Goal: Transaction & Acquisition: Register for event/course

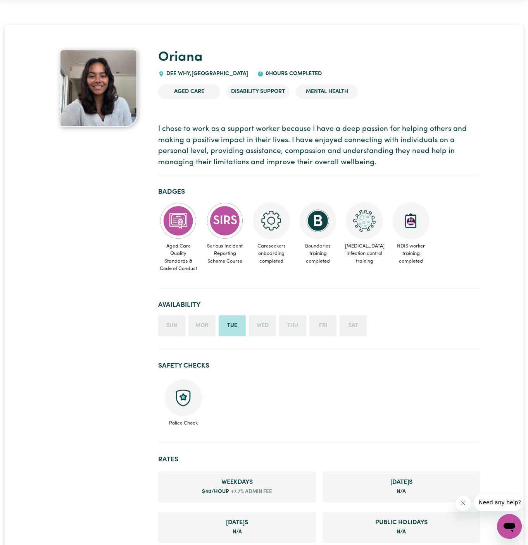
scroll to position [24, 0]
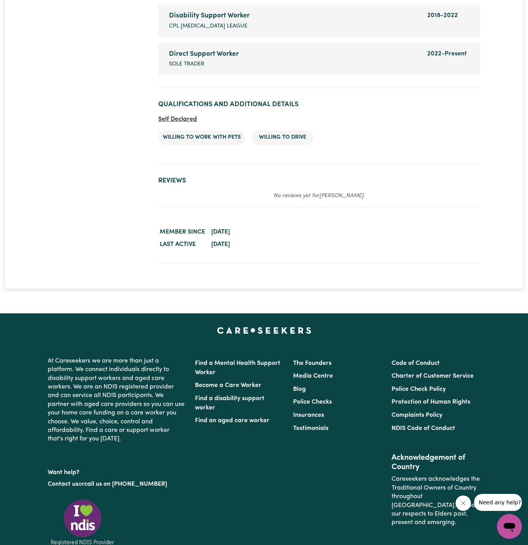
scroll to position [1244, 0]
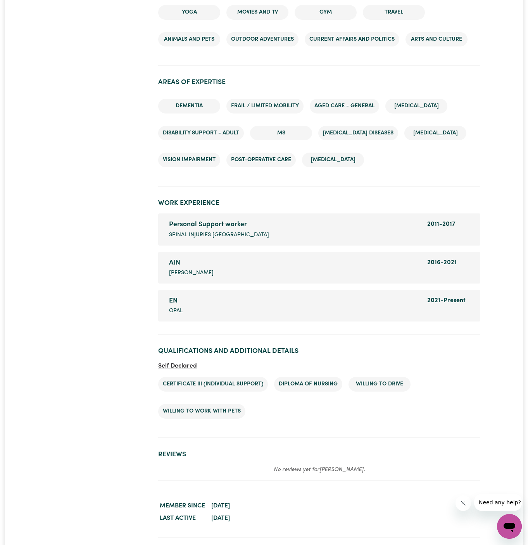
scroll to position [894, 0]
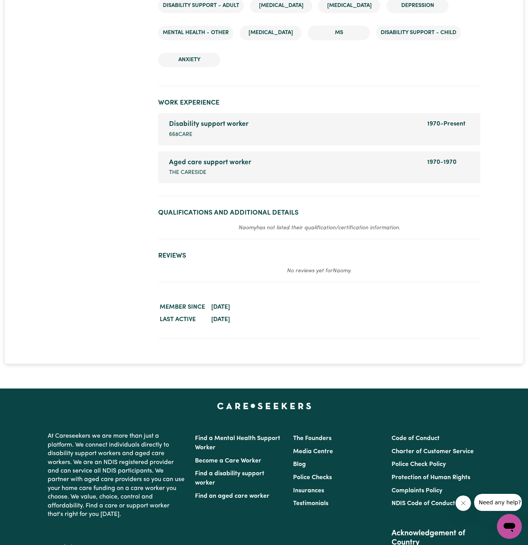
scroll to position [1173, 0]
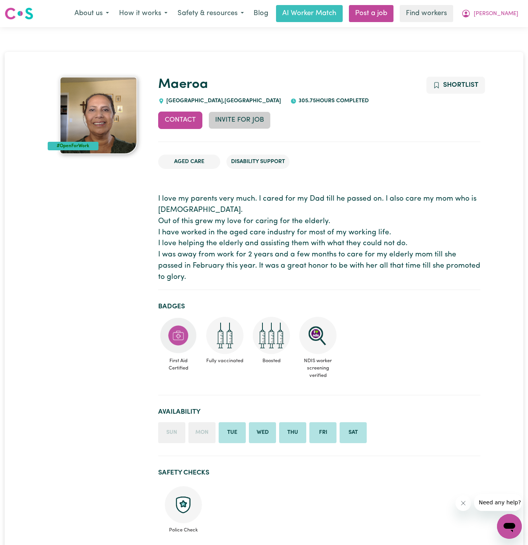
click at [236, 122] on button "Invite for Job" at bounding box center [239, 120] width 62 height 17
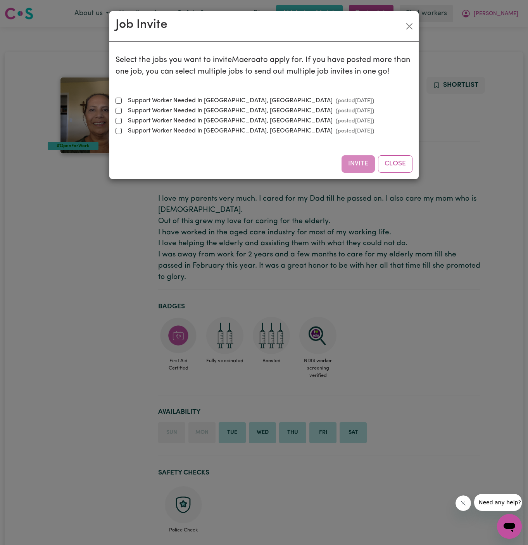
click at [332, 100] on small "(posted Aug 18 2025 )" at bounding box center [352, 101] width 41 height 6
click at [122, 100] on input "Support Worker Needed In McGraths Hill, NSW (posted Aug 18 2025 )" at bounding box center [118, 101] width 6 height 6
checkbox input "true"
click at [362, 162] on button "Invite" at bounding box center [357, 163] width 33 height 17
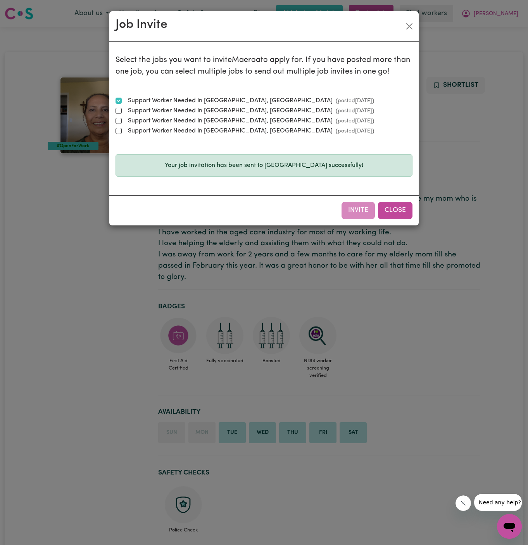
click at [398, 208] on button "Close" at bounding box center [395, 210] width 34 height 17
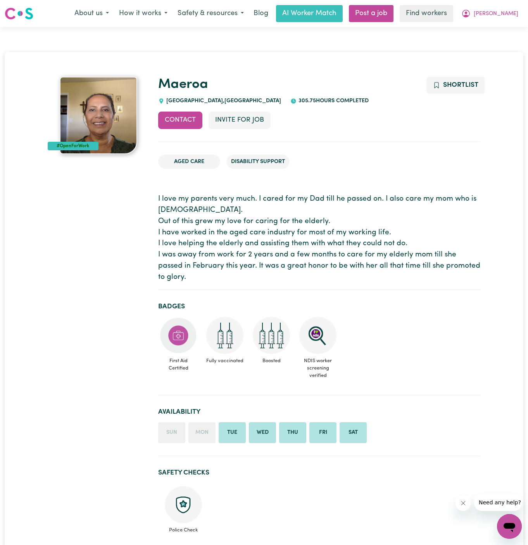
click at [463, 158] on ul "Aged Care Disability Support" at bounding box center [319, 161] width 322 height 27
click at [511, 7] on button "[PERSON_NAME]" at bounding box center [489, 13] width 67 height 16
click at [486, 25] on link "My Dashboard" at bounding box center [492, 30] width 61 height 15
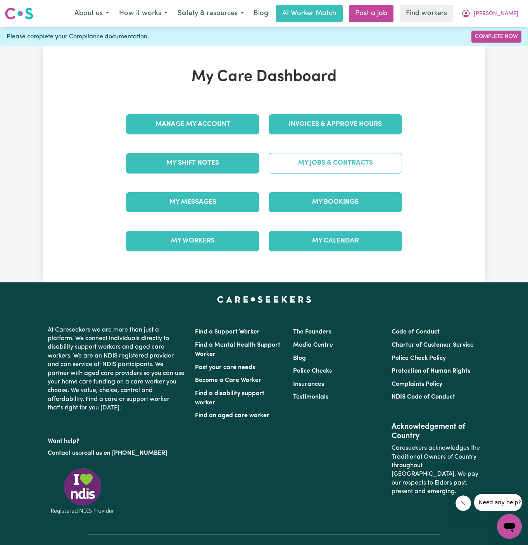
click at [358, 159] on link "My Jobs & Contracts" at bounding box center [335, 163] width 133 height 20
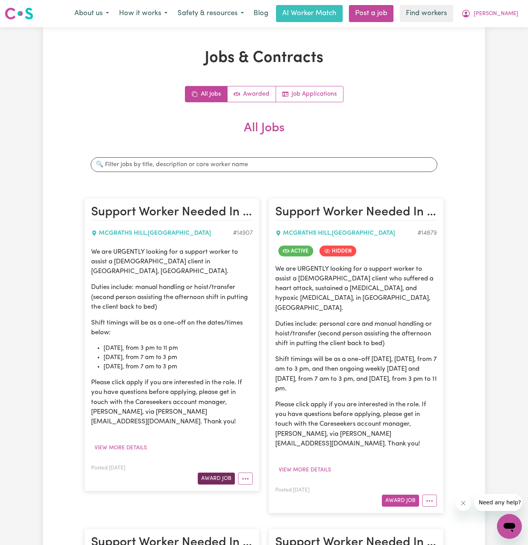
click at [219, 473] on button "Award Job" at bounding box center [216, 479] width 37 height 12
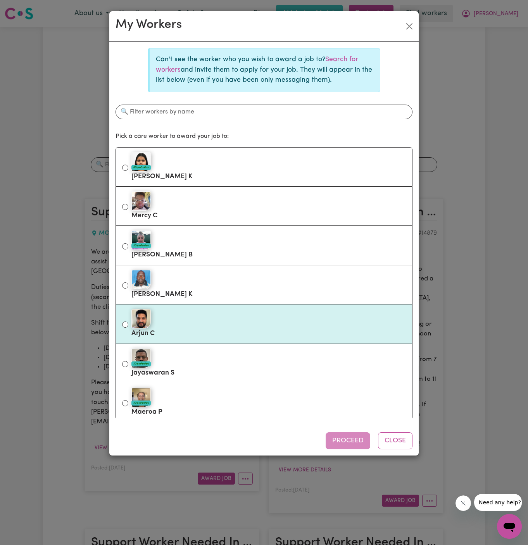
scroll to position [80, 0]
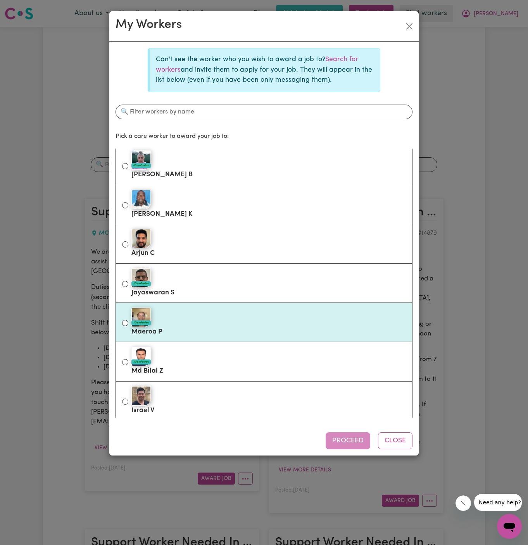
click at [196, 316] on div "#OpenForWork" at bounding box center [268, 317] width 274 height 19
click at [128, 320] on input "#OpenForWork Maeroa P" at bounding box center [125, 323] width 6 height 6
radio input "true"
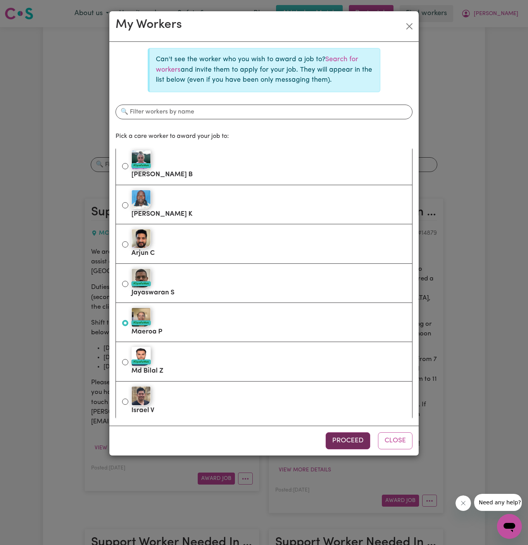
click at [358, 439] on button "Proceed" at bounding box center [348, 440] width 45 height 17
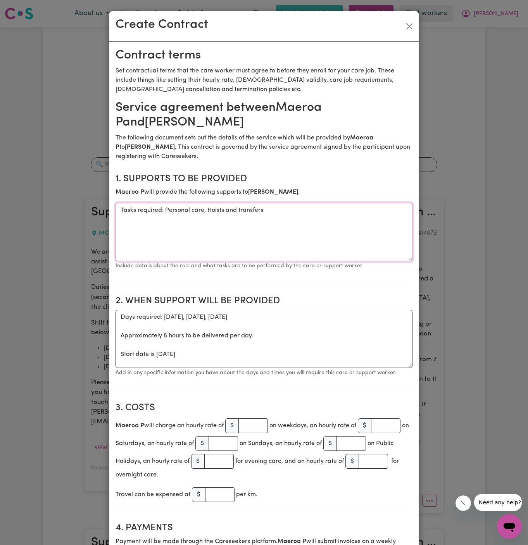
click at [241, 236] on textarea "Tasks required: Personal care, Hoists and transfers" at bounding box center [263, 232] width 297 height 58
drag, startPoint x: 165, startPoint y: 210, endPoint x: 80, endPoint y: 215, distance: 84.7
click at [80, 215] on div "Create Contract Contract terms Set contractual terms that the care worker must …" at bounding box center [264, 272] width 528 height 545
click at [167, 222] on textarea "Tasks required: Personal care, Hoists and transfers" at bounding box center [263, 232] width 297 height 58
drag, startPoint x: 164, startPoint y: 209, endPoint x: 72, endPoint y: 210, distance: 92.2
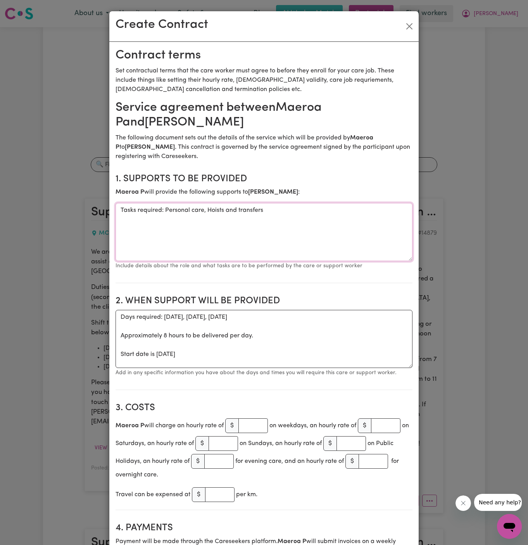
click at [72, 210] on div "Create Contract Contract terms Set contractual terms that the care worker must …" at bounding box center [264, 272] width 528 height 545
type textarea "Personal care, Hoists and transfers"
drag, startPoint x: 119, startPoint y: 355, endPoint x: 112, endPoint y: 311, distance: 44.3
click at [228, 317] on textarea "Start date is Monday 18 August 2025" at bounding box center [263, 339] width 297 height 58
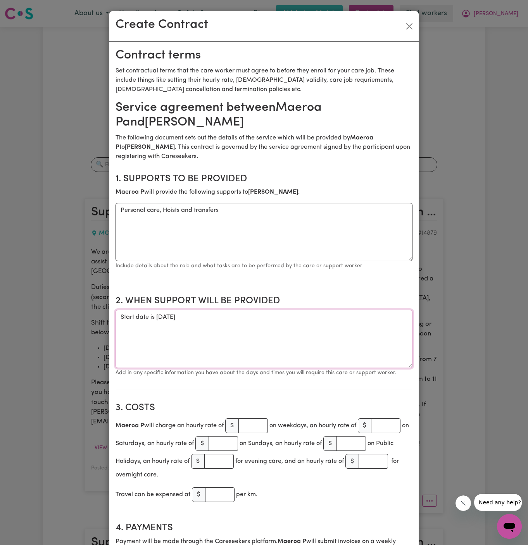
click at [228, 317] on textarea "Start date is Monday 18 August 2025" at bounding box center [263, 339] width 297 height 58
paste textarea "20/08 Wednesday, from 7 am to 3 pm 21/08 Thursday, from 7 am to 3 pm"
click at [215, 351] on textarea "ONE OFF on below dates/times: 20/08 Wednesday, from 7 am to 3 pm 21/08 Thursday…" at bounding box center [263, 339] width 297 height 58
click at [161, 319] on textarea "ONE OFF on below dates/times: 20/08 Wednesday, from 7 am to 3 pm 21/08 Thursday…" at bounding box center [263, 339] width 297 height 58
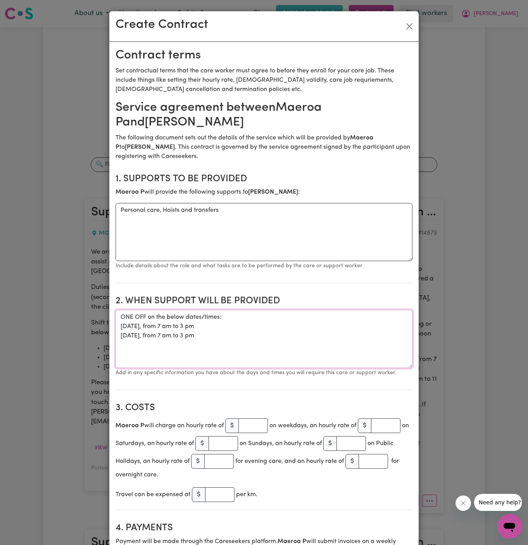
click at [226, 337] on textarea "ONE OFF on the below dates/times: 20/08 Wednesday, from 7 am to 3 pm 21/08 Thur…" at bounding box center [263, 339] width 297 height 58
click at [258, 337] on textarea "ONE OFF on the below dates/times: 20/08 Wednesday, from 7 am to 3 pm 21/08 Thur…" at bounding box center [263, 339] width 297 height 58
type textarea "ONE OFF on the below dates/times: 20/08 Wednesday, from 7 am to 3 pm 21/08 Thur…"
click at [253, 423] on input "number" at bounding box center [252, 426] width 29 height 15
type input "40"
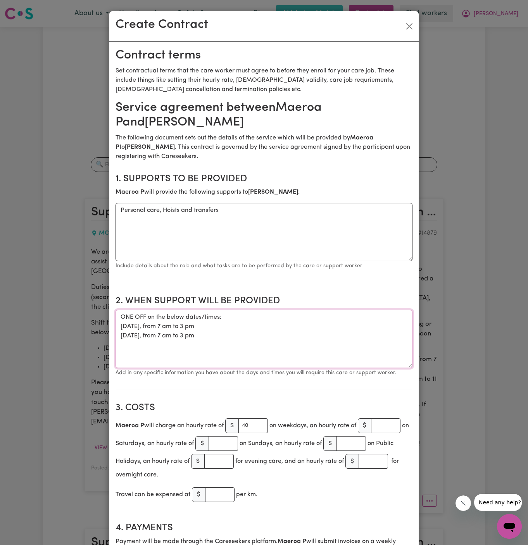
click at [248, 366] on textarea "ONE OFF on the below dates/times: 20/08 Wednesday, from 7 am to 3 pm 21/08 Thur…" at bounding box center [263, 339] width 297 height 58
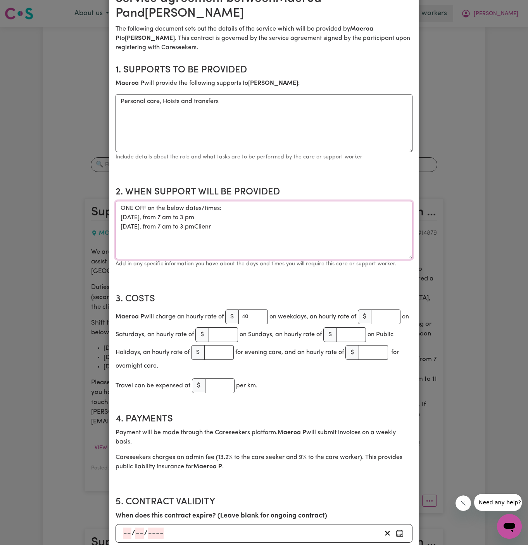
scroll to position [38, 0]
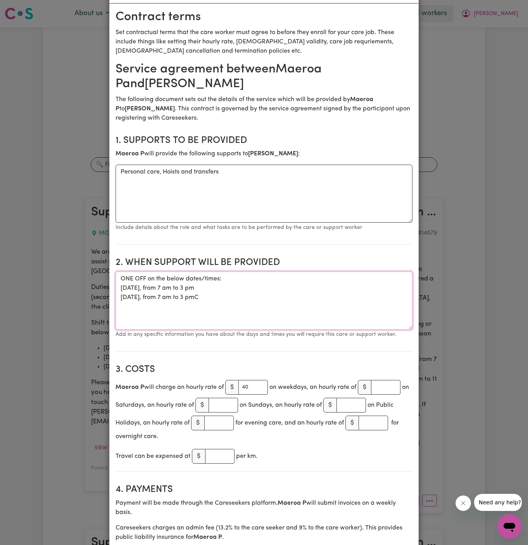
type textarea "ONE OFF on the below dates/times: 20/08 Wednesday, from 7 am to 3 pm 21/08 Thur…"
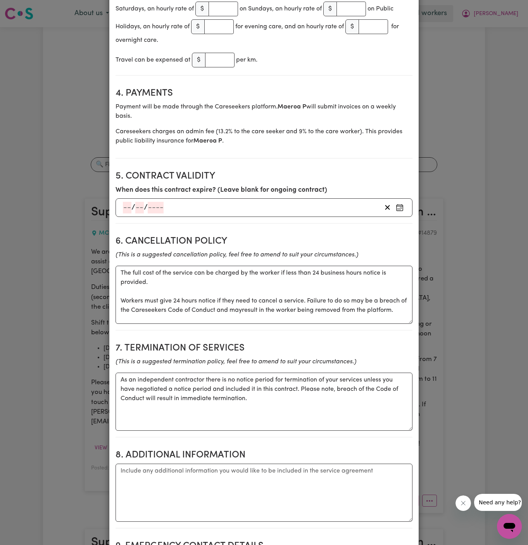
scroll to position [829, 0]
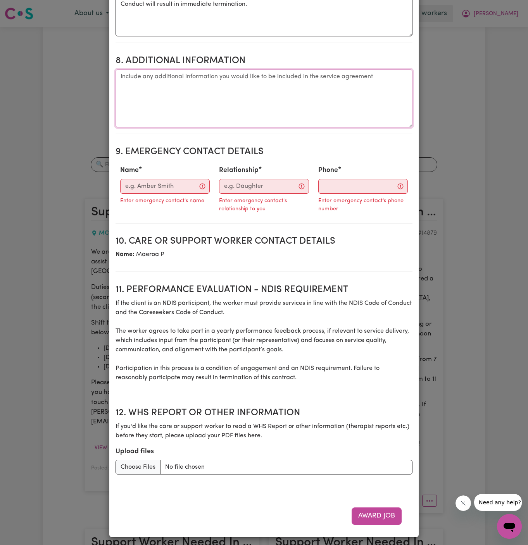
click at [188, 103] on textarea "Additional information" at bounding box center [263, 98] width 297 height 58
paste textarea "14 Roberts Place, McGraths Hill, NSW"
type textarea "Client's Address: 14 Roberts Place, McGraths Hill, NSW"
click at [152, 190] on input "Name" at bounding box center [165, 186] width 90 height 15
click at [167, 194] on div "Enter emergency contact's name" at bounding box center [165, 200] width 90 height 12
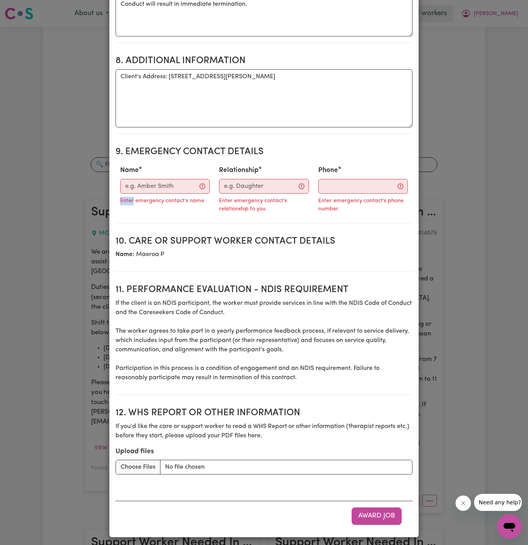
click at [167, 194] on div "Enter emergency contact's name" at bounding box center [165, 200] width 90 height 12
click at [168, 181] on input "Name" at bounding box center [165, 186] width 90 height 15
paste input "Kylie - Wholistic Care || 0422 962 088"
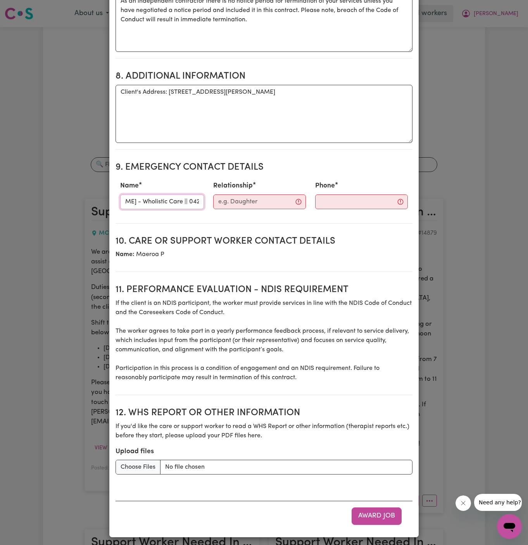
scroll to position [0, 38]
drag, startPoint x: 152, startPoint y: 200, endPoint x: 220, endPoint y: 200, distance: 68.6
click at [220, 200] on div "Name Kylie - Wholistic Care || 0422 962 088 Relationship Phone" at bounding box center [263, 195] width 297 height 34
type input "Kylie - Wholistic Care ||"
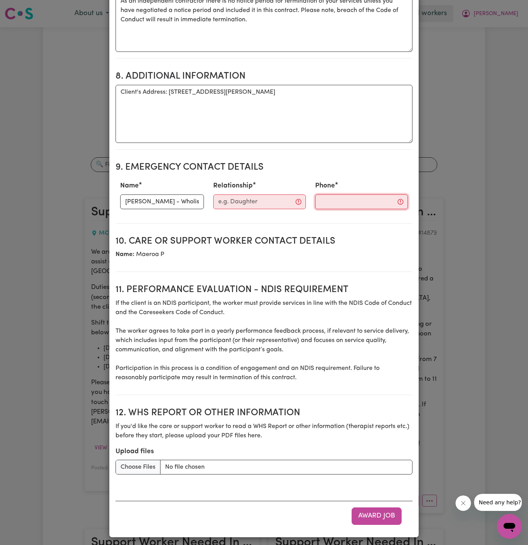
click at [315, 203] on input "Phone" at bounding box center [361, 202] width 93 height 15
paste input "0422 962 088"
type input "0422 962 088"
drag, startPoint x: 145, startPoint y: 200, endPoint x: 250, endPoint y: 200, distance: 105.0
click at [250, 200] on div "Name Kylie - Wholistic Care || Relationship Phone 0422 962 088" at bounding box center [263, 195] width 297 height 34
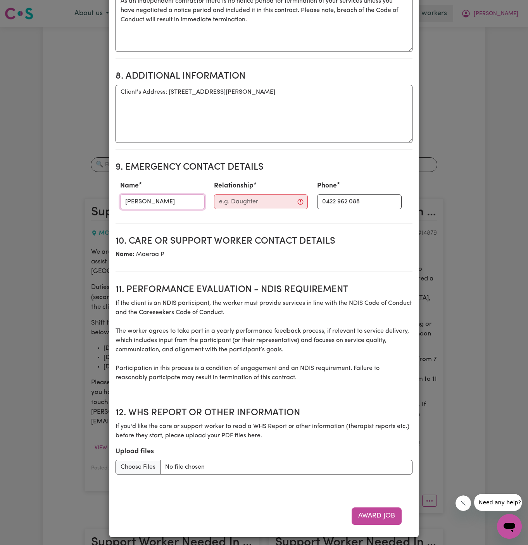
type input "Kylie"
click at [244, 207] on div "Relationship" at bounding box center [260, 195] width 103 height 34
click at [255, 201] on input "Relationship" at bounding box center [261, 202] width 94 height 15
paste input "Wholistic Care ||"
type input "Wholistic Care"
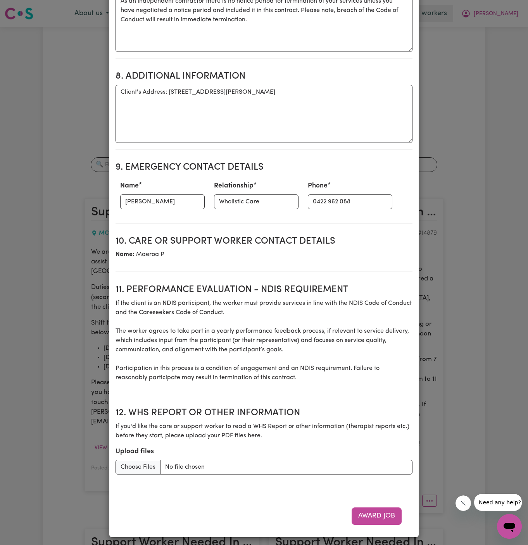
click at [262, 309] on p "If the client is an NDIS participant, the worker must provide services in line …" at bounding box center [263, 341] width 297 height 84
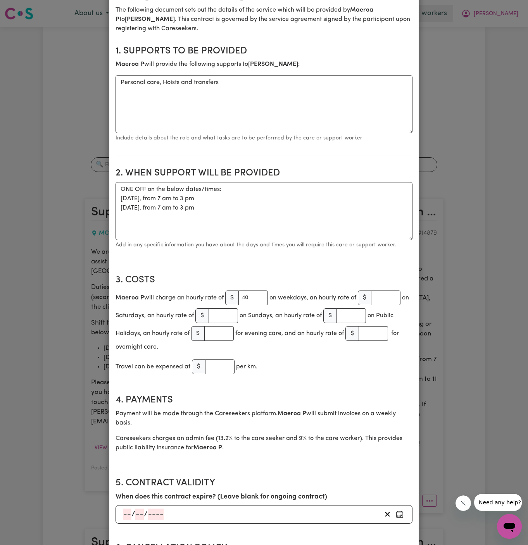
scroll to position [130, 0]
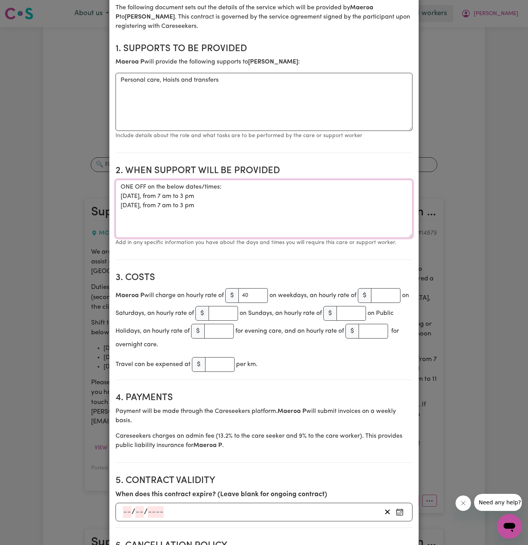
click at [324, 216] on textarea "ONE OFF on the below dates/times: 20/08 Wednesday, from 7 am to 3 pm 21/08 Thur…" at bounding box center [263, 209] width 297 height 58
click at [323, 215] on textarea "ONE OFF on the below dates/times: 20/08 Wednesday, from 7 am to 3 pm 21/08 Thur…" at bounding box center [263, 209] width 297 height 58
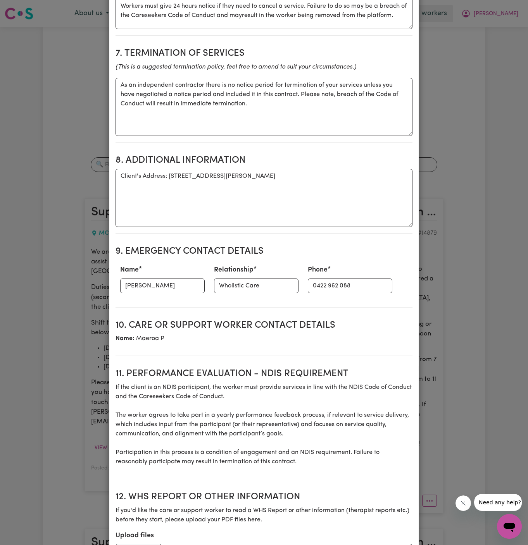
scroll to position [814, 0]
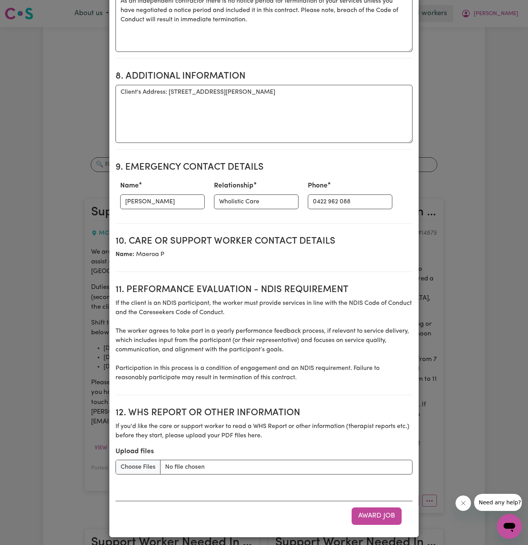
click at [372, 518] on button "Award Job" at bounding box center [376, 516] width 50 height 17
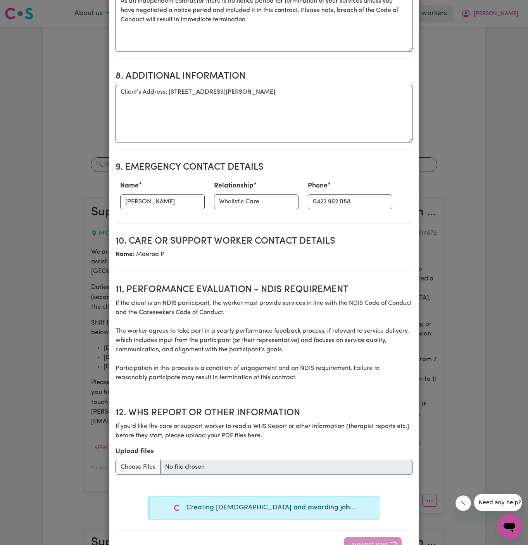
type textarea "Tasks required: Personal care, Hoists and transfers"
type textarea "Days required: monday, wednesday, thursday Approximately 8 hours to be delivere…"
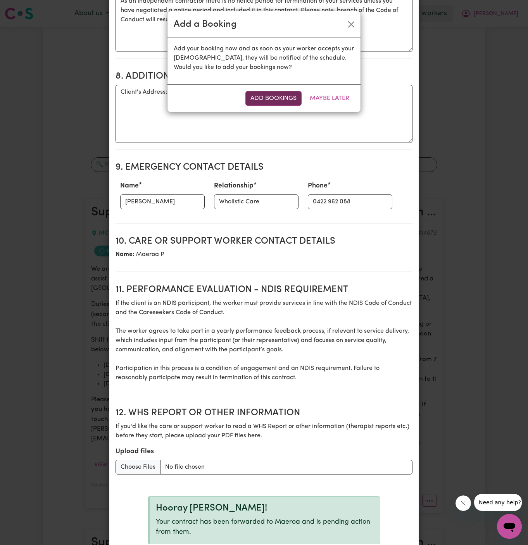
click at [267, 92] on button "Add Bookings" at bounding box center [273, 98] width 56 height 15
type textarea "Tasks required: Personal care, Hoists and transfers"
type textarea "Days required: monday, wednesday, thursday Approximately 8 hours to be delivere…"
type textarea "The full cost of the service can be charged by the worker if less than 24 busin…"
type textarea "As an independent contractor there is no notice period for termination of your …"
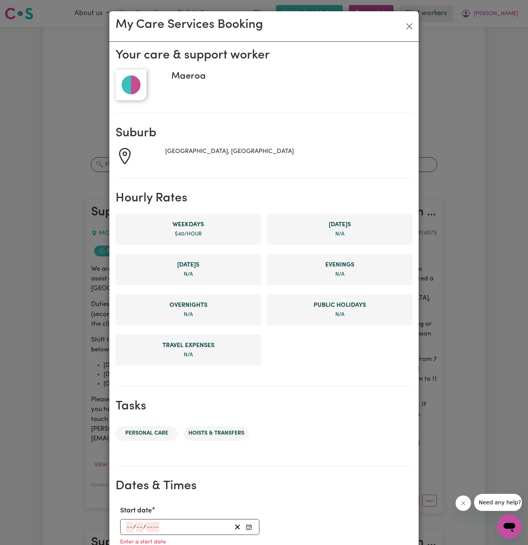
scroll to position [177, 0]
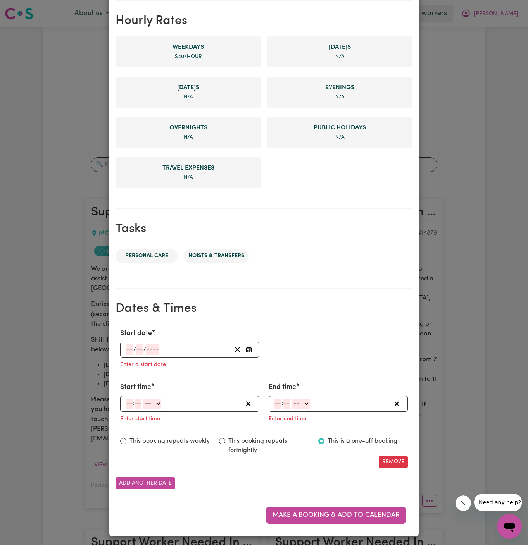
click at [130, 348] on input "number" at bounding box center [129, 350] width 7 height 10
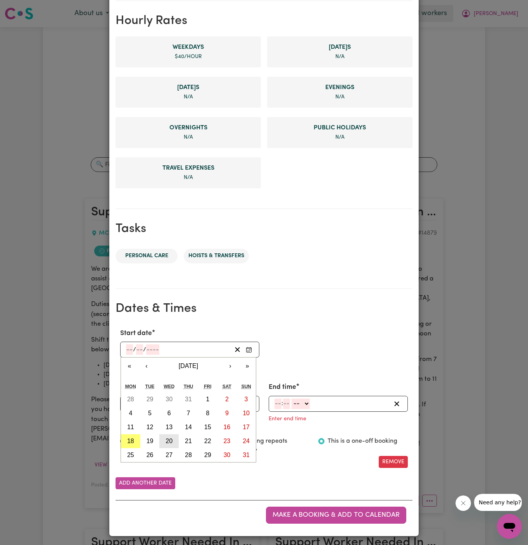
click at [167, 442] on abbr "20" at bounding box center [168, 441] width 7 height 7
type input "2025-08-20"
type input "20"
type input "8"
type input "2025"
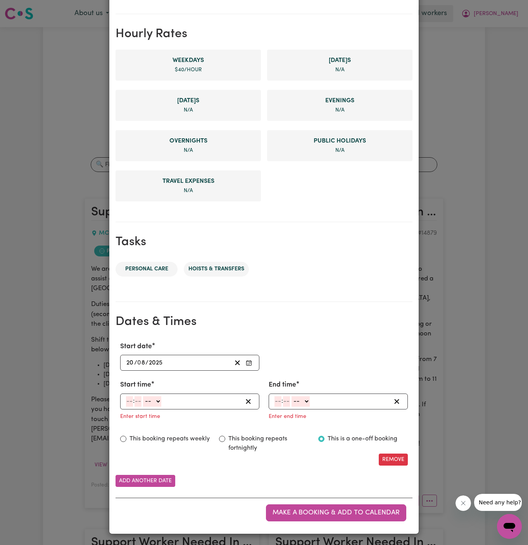
scroll to position [162, 0]
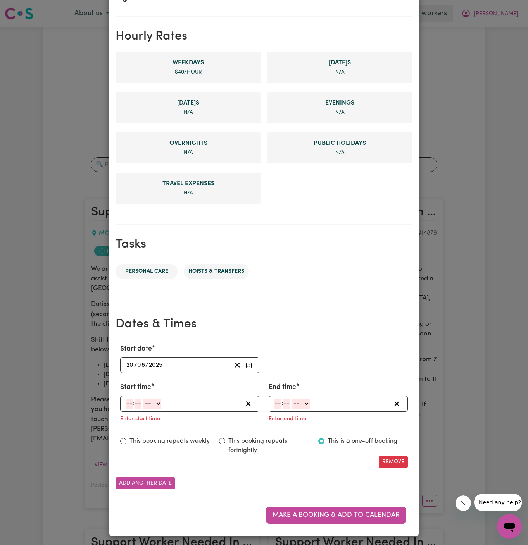
click at [130, 399] on input "number" at bounding box center [129, 404] width 7 height 10
type input "7"
type input "00"
click at [157, 401] on select "-- AM PM" at bounding box center [151, 404] width 18 height 10
select select "am"
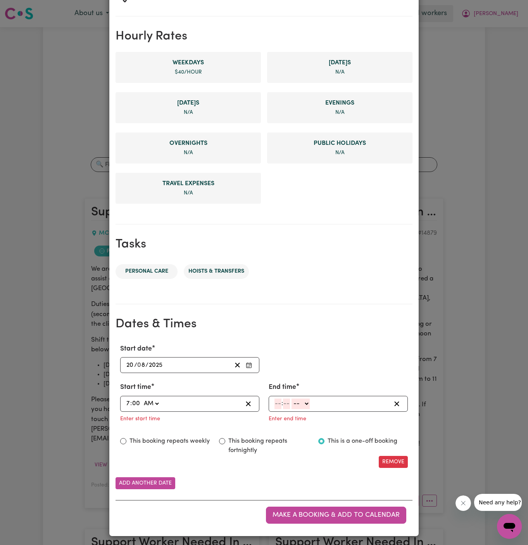
click at [142, 399] on select "-- AM PM" at bounding box center [151, 404] width 18 height 10
type input "07:00"
type input "0"
click at [275, 405] on input "number" at bounding box center [277, 404] width 7 height 10
type input "3"
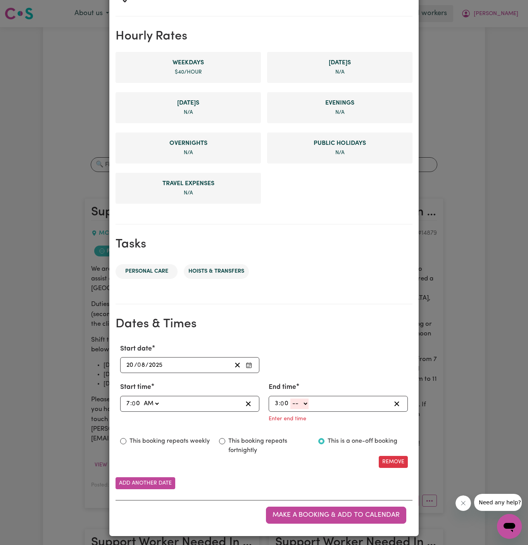
type input "0"
click at [306, 402] on select "-- AM PM" at bounding box center [299, 404] width 18 height 10
select select "pm"
click at [290, 409] on select "-- AM PM" at bounding box center [299, 404] width 18 height 10
type input "15:00"
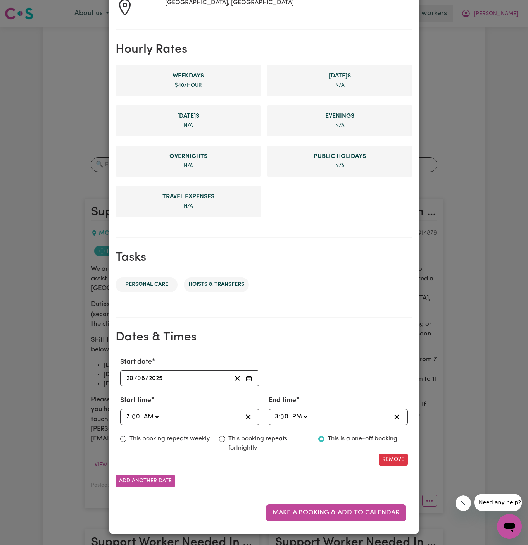
scroll to position [146, 0]
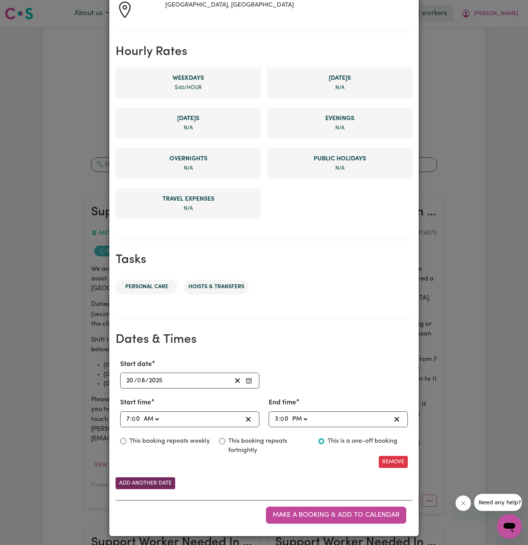
click at [140, 484] on button "Add another date" at bounding box center [145, 483] width 60 height 12
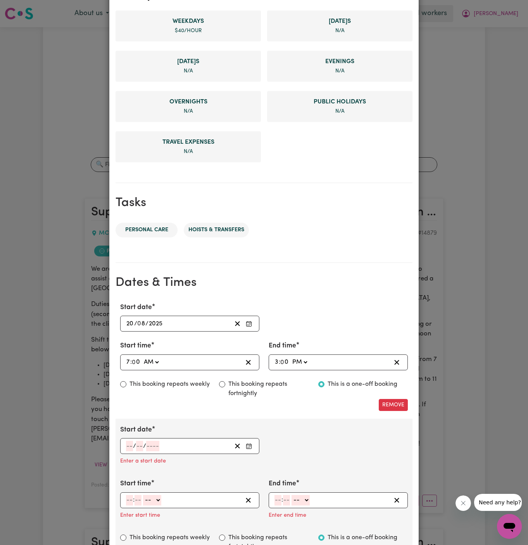
scroll to position [259, 0]
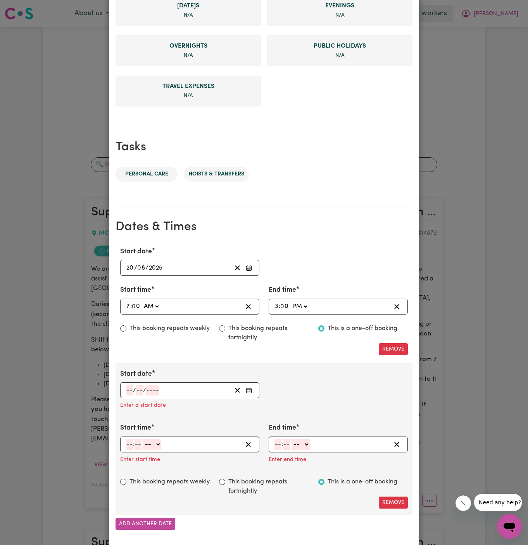
click at [129, 388] on input "number" at bounding box center [129, 390] width 7 height 10
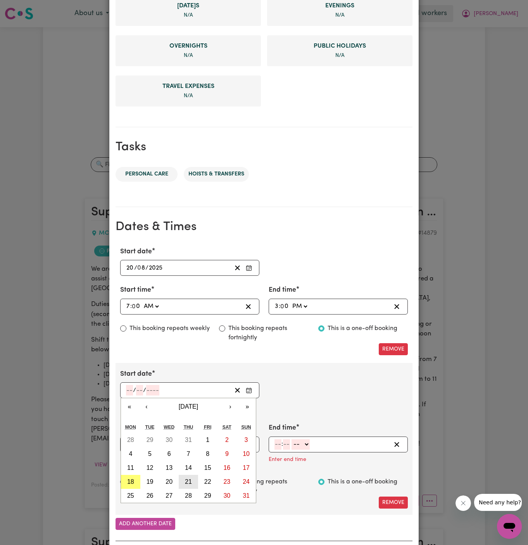
click at [189, 479] on abbr "21" at bounding box center [188, 482] width 7 height 7
type input "2025-08-21"
type input "21"
type input "8"
type input "2025"
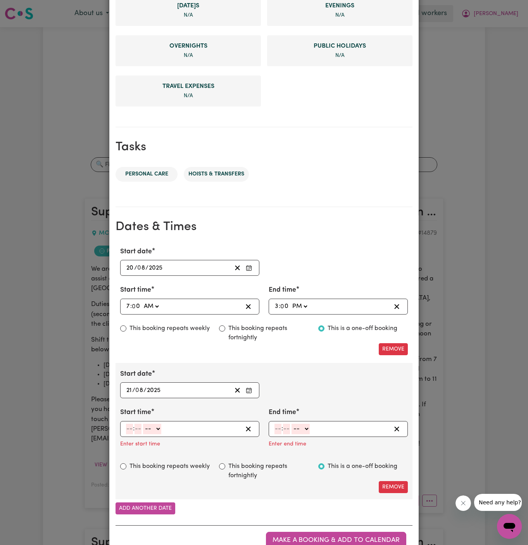
click at [127, 424] on input "number" at bounding box center [129, 429] width 7 height 10
type input "7"
type input "00"
click at [158, 424] on select "-- AM PM" at bounding box center [151, 429] width 18 height 10
select select "am"
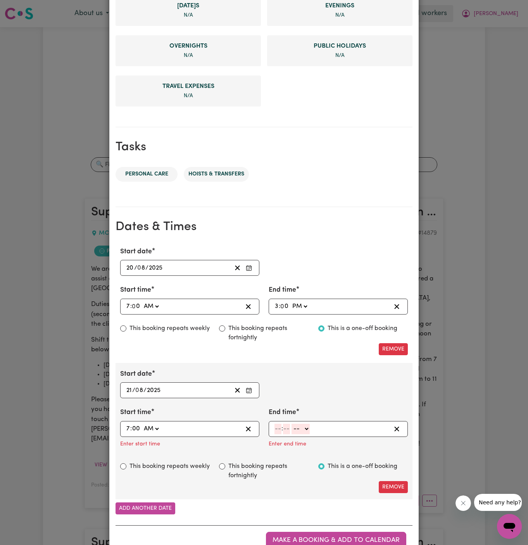
click at [142, 424] on select "-- AM PM" at bounding box center [151, 429] width 18 height 10
type input "07:00"
type input "0"
click at [276, 426] on input "number" at bounding box center [277, 429] width 7 height 10
type input "3"
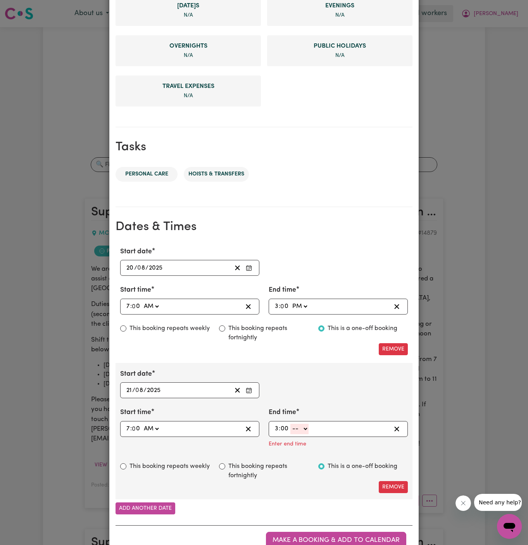
type input "00"
click at [297, 430] on select "-- AM PM" at bounding box center [299, 429] width 18 height 10
select select "pm"
click at [290, 424] on select "-- AM PM" at bounding box center [299, 429] width 18 height 10
type input "15:00"
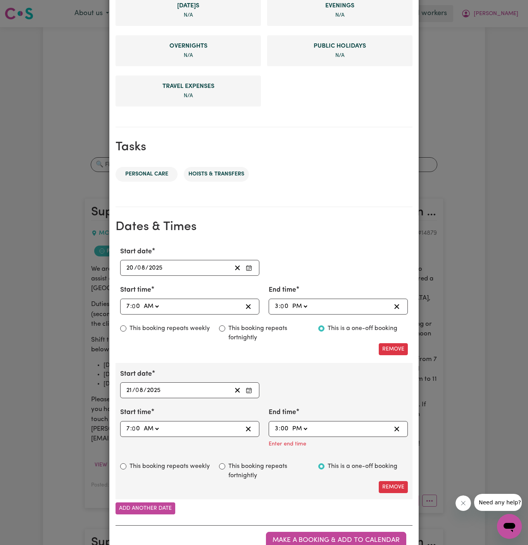
type input "0"
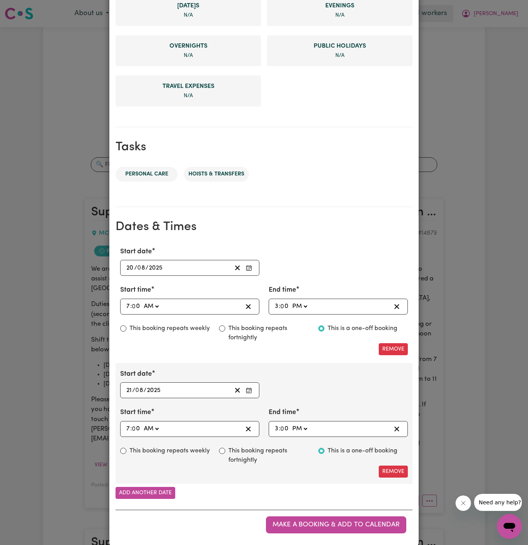
scroll to position [268, 0]
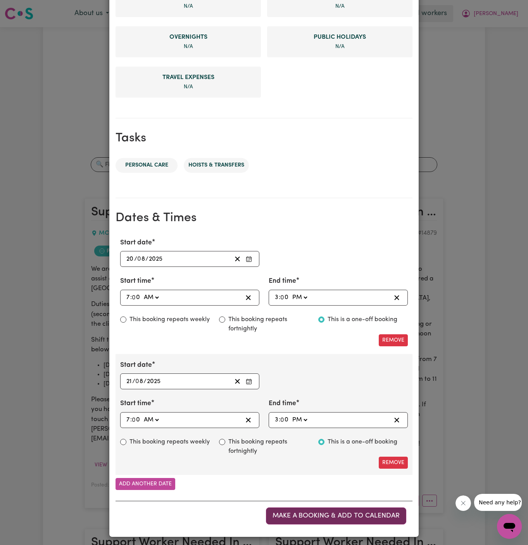
click at [332, 513] on span "Make a booking & add to calendar" at bounding box center [335, 516] width 127 height 7
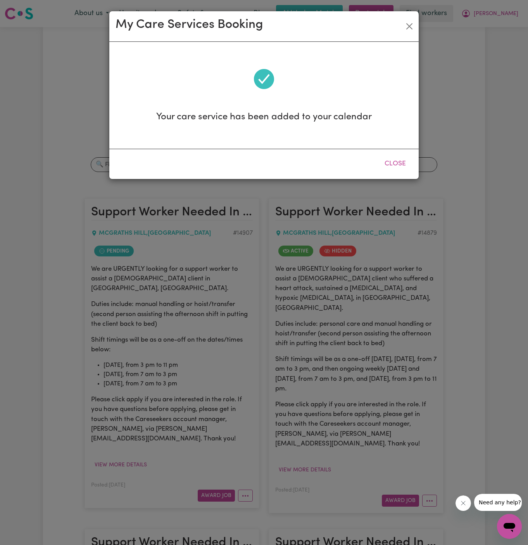
scroll to position [0, 0]
click at [393, 163] on button "Close" at bounding box center [395, 163] width 34 height 17
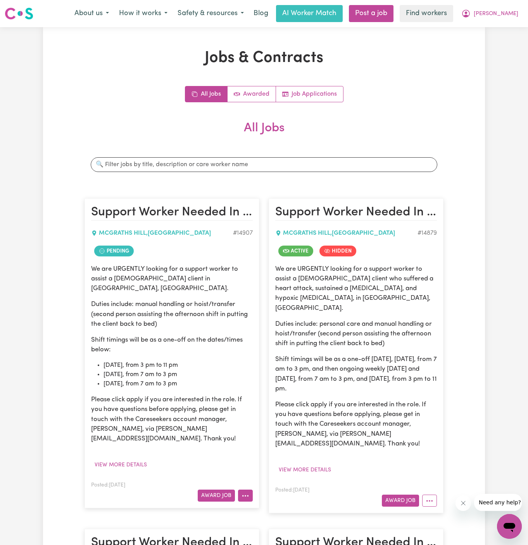
click at [246, 490] on button "More options" at bounding box center [245, 496] width 15 height 12
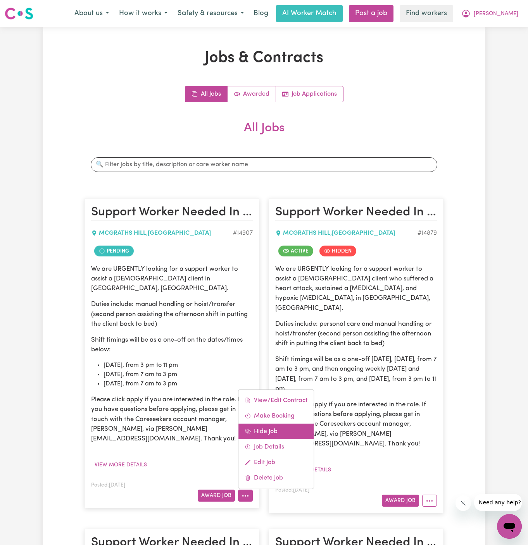
click at [276, 424] on link "Hide Job" at bounding box center [275, 432] width 75 height 16
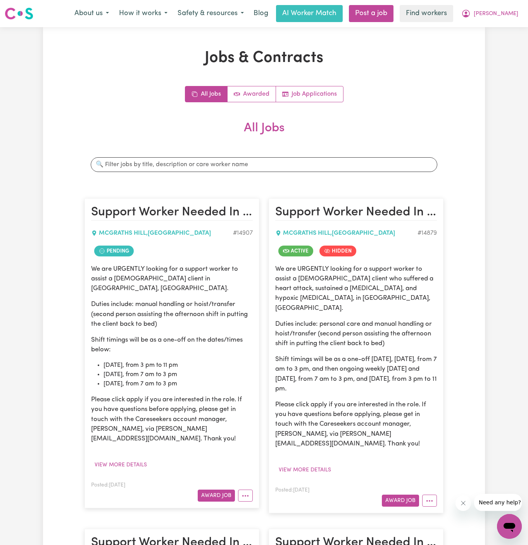
click at [224, 346] on div "We are URGENTLY looking for a support worker to assist a male client in McGrath…" at bounding box center [172, 353] width 162 height 179
click at [246, 492] on icon "More options" at bounding box center [245, 496] width 8 height 8
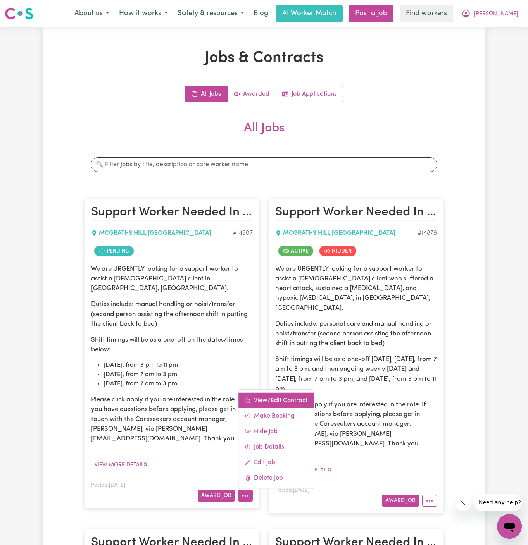
click at [282, 393] on link "View/Edit Contract" at bounding box center [275, 401] width 75 height 16
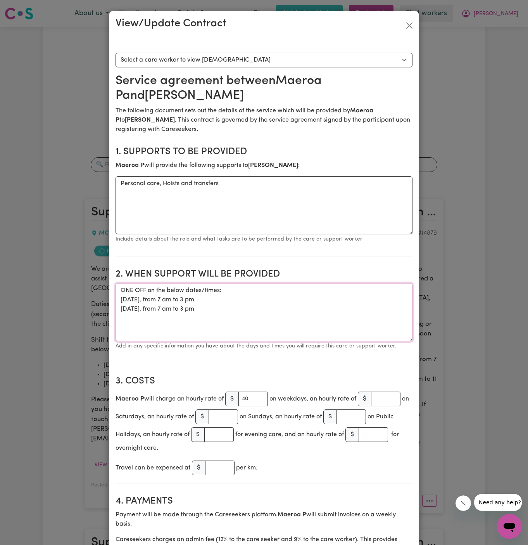
click at [215, 303] on textarea "ONE OFF on the below dates/times: 20/08 Wednesday, from 7 am to 3 pm 21/08 Thur…" at bounding box center [263, 312] width 297 height 58
drag, startPoint x: 229, startPoint y: 310, endPoint x: 110, endPoint y: 292, distance: 120.7
click at [408, 26] on button "Close" at bounding box center [409, 25] width 12 height 12
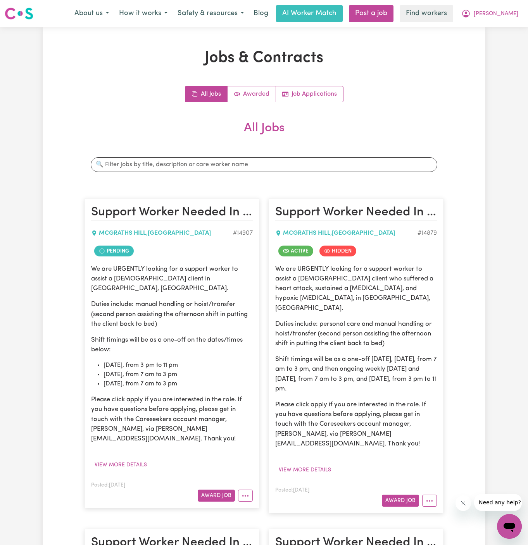
click at [478, 145] on div "Jobs & Contracts All Jobs Awarded Job Applications All Jobs Search jobs Support…" at bounding box center [264, 452] width 442 height 807
click at [507, 12] on span "[PERSON_NAME]" at bounding box center [496, 14] width 45 height 9
click at [507, 45] on link "Logout" at bounding box center [492, 44] width 61 height 15
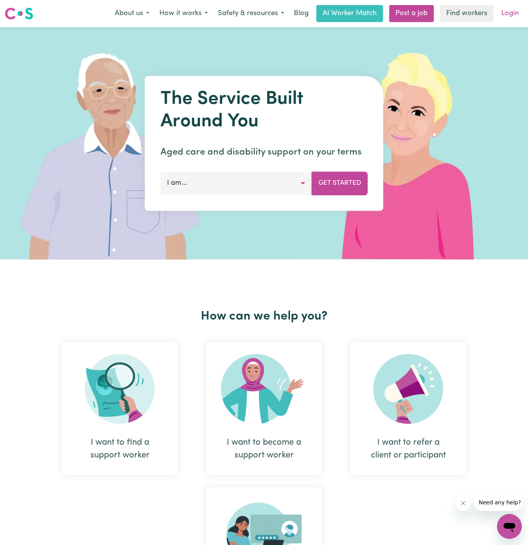
click at [510, 15] on link "Login" at bounding box center [509, 13] width 27 height 17
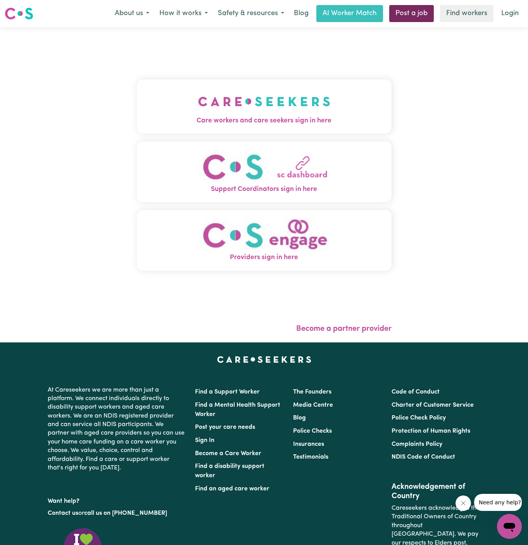
click at [413, 14] on link "Post a job" at bounding box center [411, 13] width 45 height 17
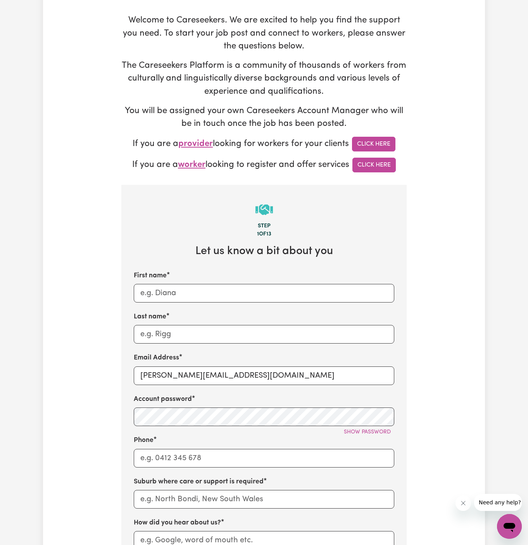
scroll to position [143, 0]
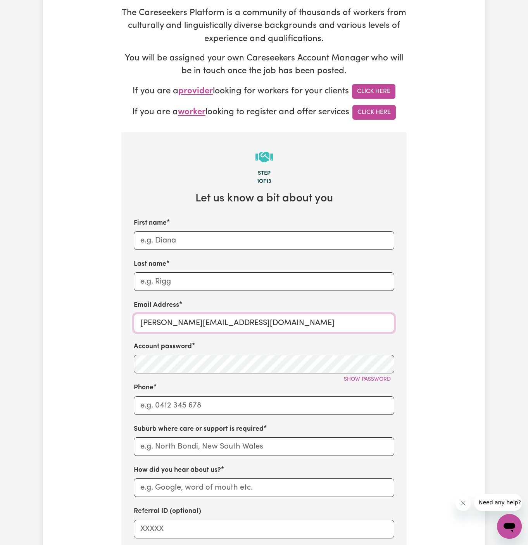
drag, startPoint x: 160, startPoint y: 323, endPoint x: 320, endPoint y: 320, distance: 160.1
click at [320, 320] on input "dyan@careseekers.com.au" at bounding box center [264, 323] width 260 height 19
drag, startPoint x: 254, startPoint y: 321, endPoint x: 100, endPoint y: 317, distance: 154.3
click at [100, 317] on div "Tell us your care and support requirements Welcome to Careseekers. We are excit…" at bounding box center [264, 324] width 442 height 839
paste input "ClientPunchbowlALC"
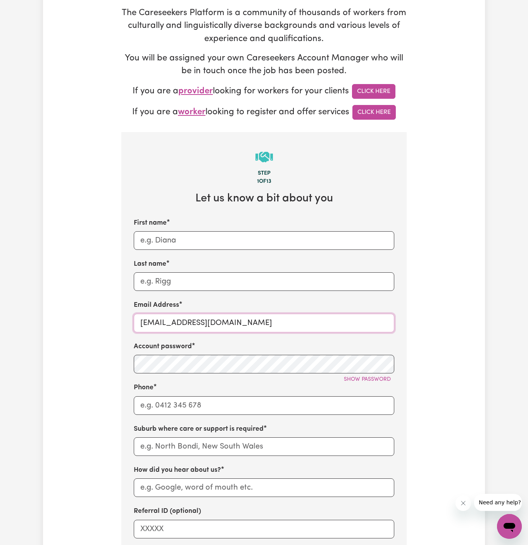
type input "ClientPunchbowlALC@careseekers.com.au"
click at [300, 238] on input "First name" at bounding box center [264, 240] width 260 height 19
paste input "Client"
paste input "Punchbowl"
type input "Client Punchbowl"
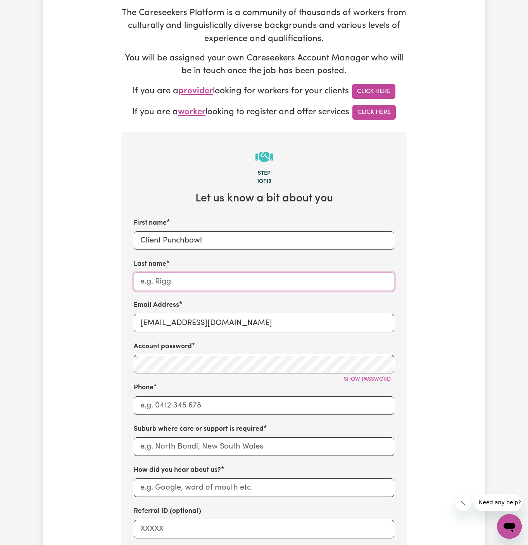
click at [200, 279] on input "Last name" at bounding box center [264, 281] width 260 height 19
paste input "Astute Living Care"
type input "Astute Living Care"
click at [217, 406] on input "Phone" at bounding box center [264, 405] width 260 height 19
type input "1300765465"
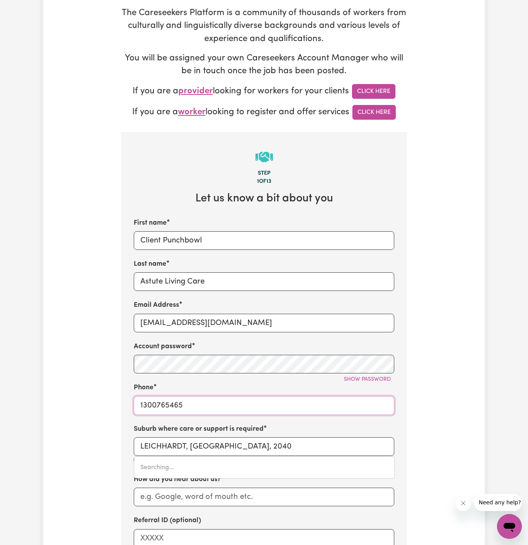
click at [216, 457] on div "Searching..." at bounding box center [264, 468] width 261 height 22
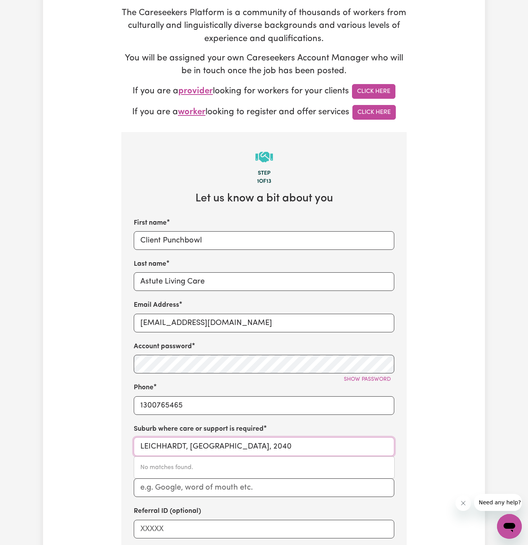
click at [141, 451] on input "LEICHHARDT, New South Wales, 2040" at bounding box center [264, 447] width 260 height 19
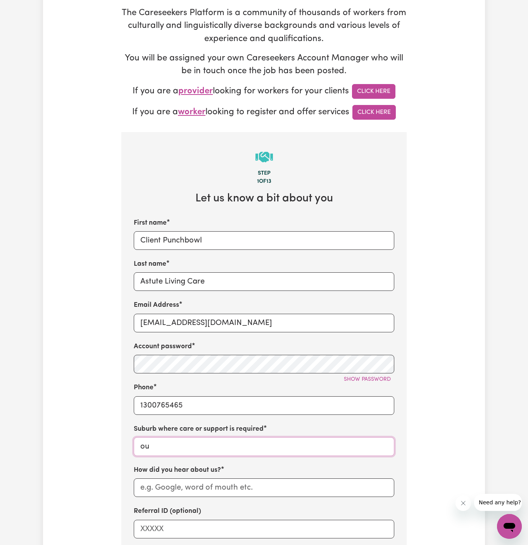
type input "o"
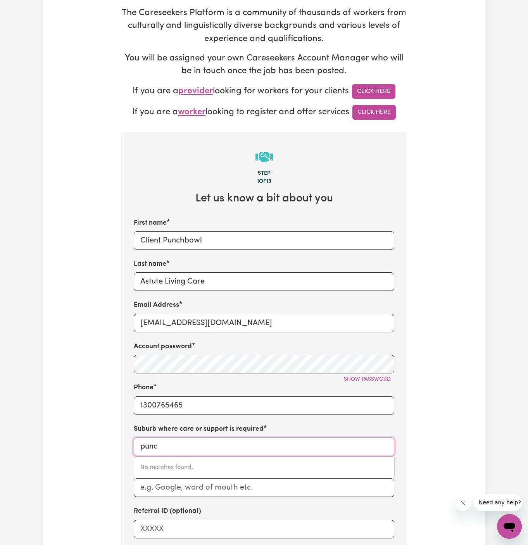
type input "punch"
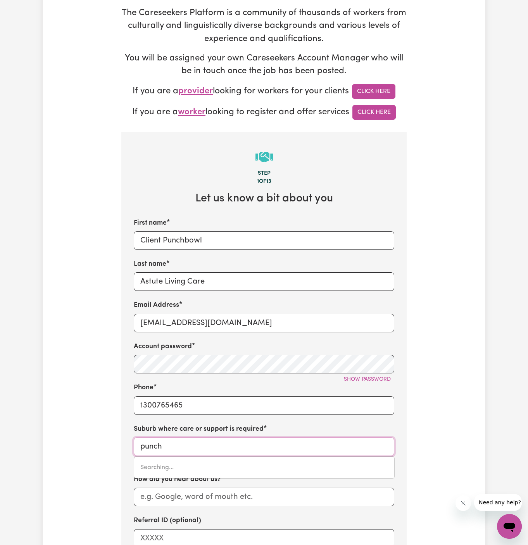
type input "punchBOWL, New South Wales, 2196"
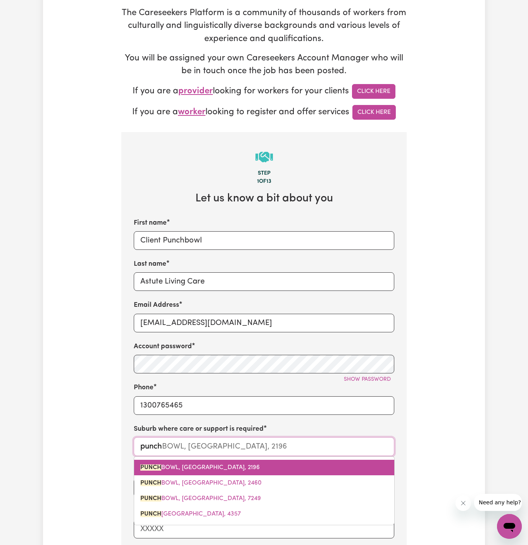
click at [174, 465] on span "PUNCH BOWL, New South Wales, 2196" at bounding box center [199, 468] width 119 height 6
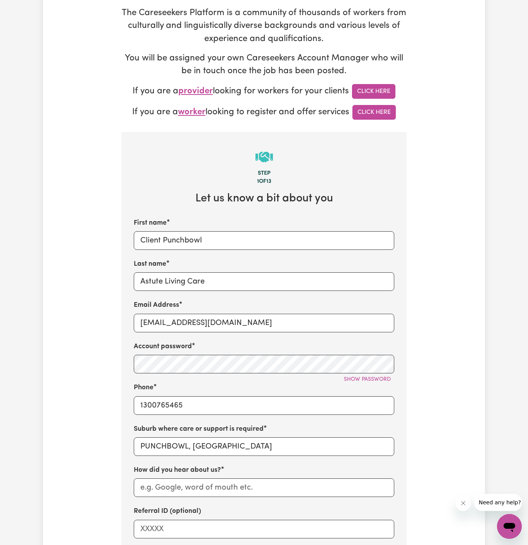
scroll to position [212, 0]
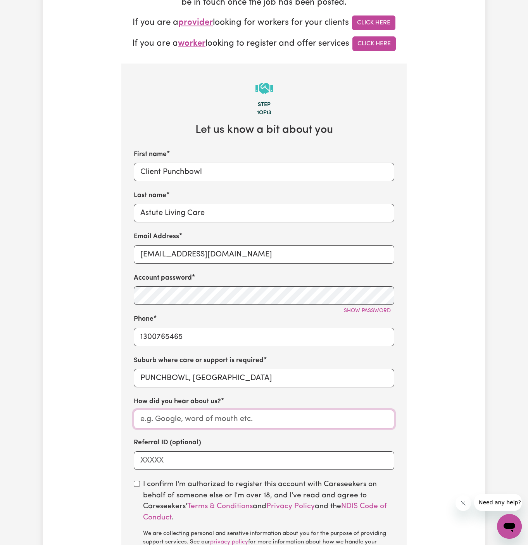
click at [196, 413] on input "How did you hear about us?" at bounding box center [264, 419] width 260 height 19
click at [192, 417] on input "How did you hear about us?" at bounding box center [264, 419] width 260 height 19
paste input "Astute Living Care"
type input "Astute Living Care"
click at [134, 487] on div "I confirm I'm authorized to register this account with Careseekers on behalf of…" at bounding box center [264, 517] width 260 height 77
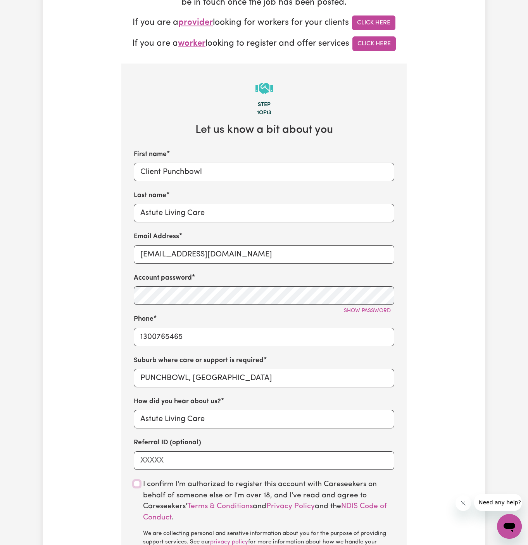
click at [136, 483] on input "checkbox" at bounding box center [137, 484] width 6 height 6
checkbox input "true"
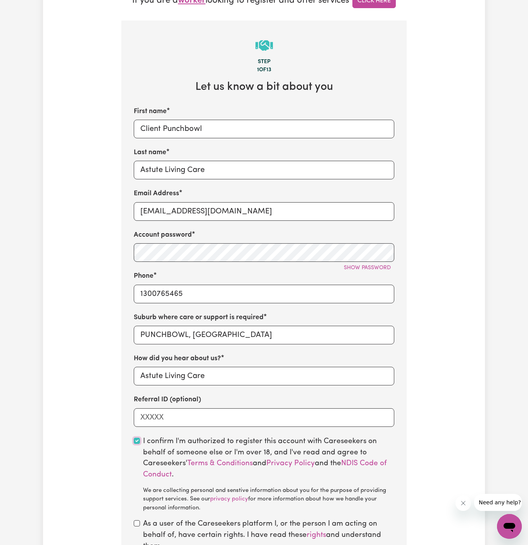
scroll to position [307, 0]
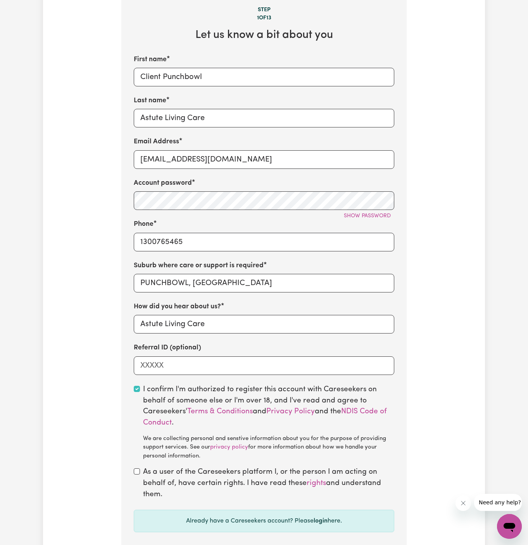
click at [134, 476] on div "As a user of the Careseekers platform I, or the person I am acting on behalf of…" at bounding box center [264, 483] width 260 height 33
click at [137, 474] on input "checkbox" at bounding box center [137, 472] width 6 height 6
checkbox input "true"
click at [374, 218] on span "Show password" at bounding box center [367, 216] width 47 height 6
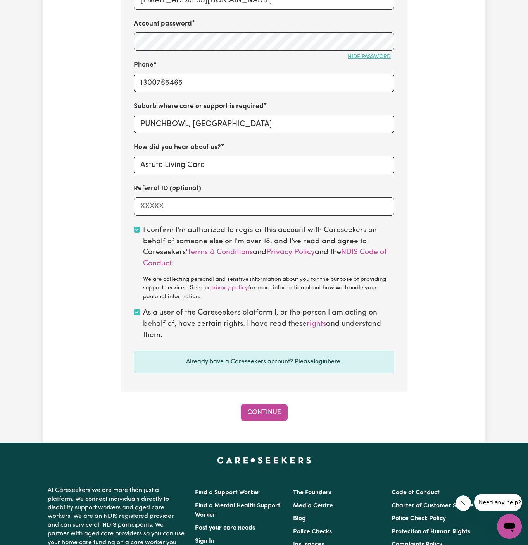
click at [265, 424] on div "Tell us your care and support requirements Welcome to Careseekers. We are excit…" at bounding box center [264, 2] width 442 height 882
click at [269, 413] on button "Continue" at bounding box center [264, 412] width 47 height 17
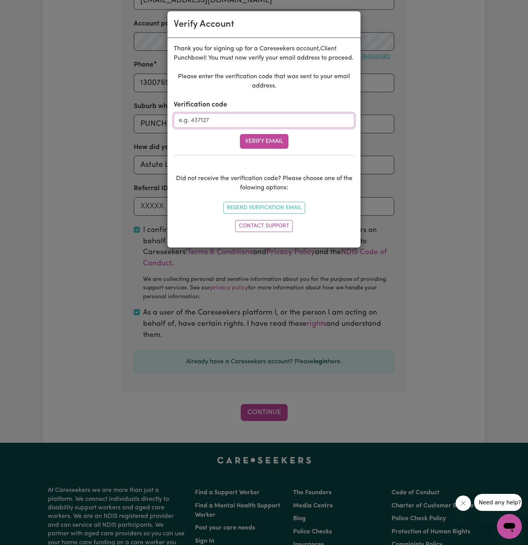
click at [224, 122] on input "Verification code" at bounding box center [264, 120] width 181 height 15
paste input "030216"
type input "030216"
click at [281, 136] on button "Verify Email" at bounding box center [264, 141] width 48 height 15
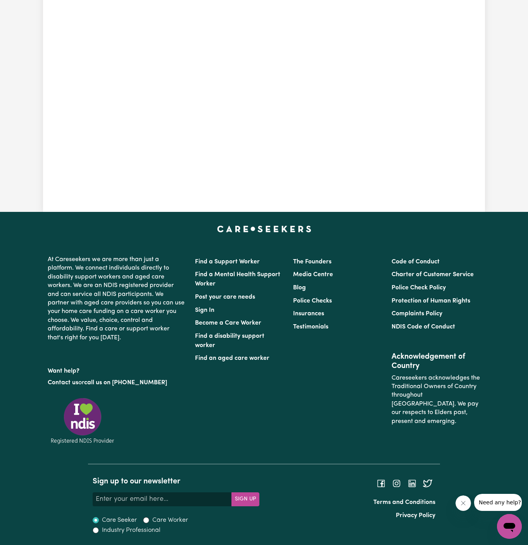
scroll to position [267, 0]
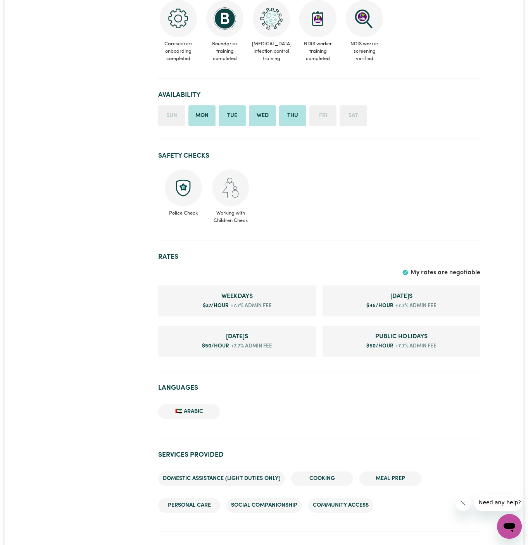
scroll to position [184, 0]
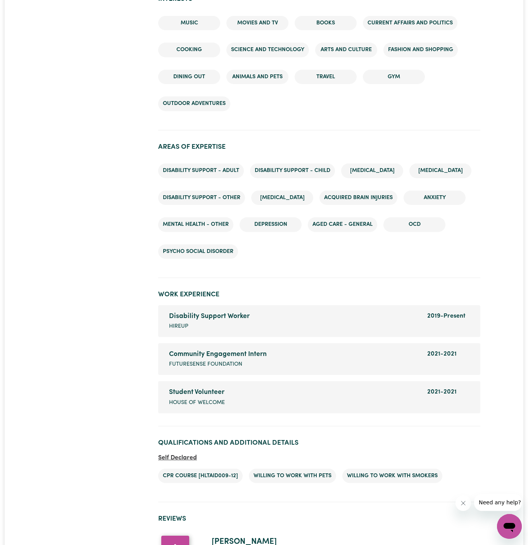
scroll to position [1083, 0]
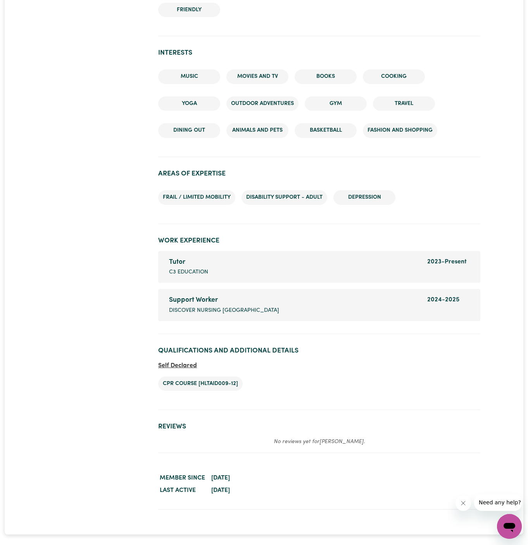
scroll to position [1073, 0]
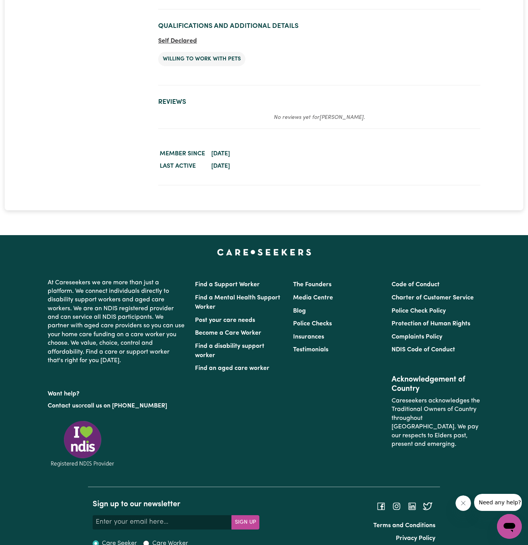
scroll to position [1333, 0]
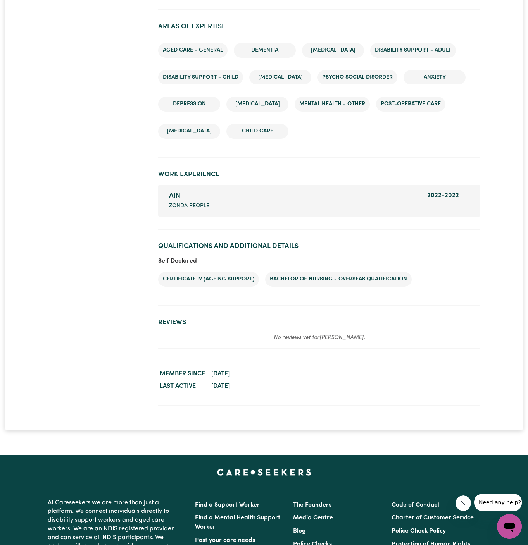
scroll to position [1175, 0]
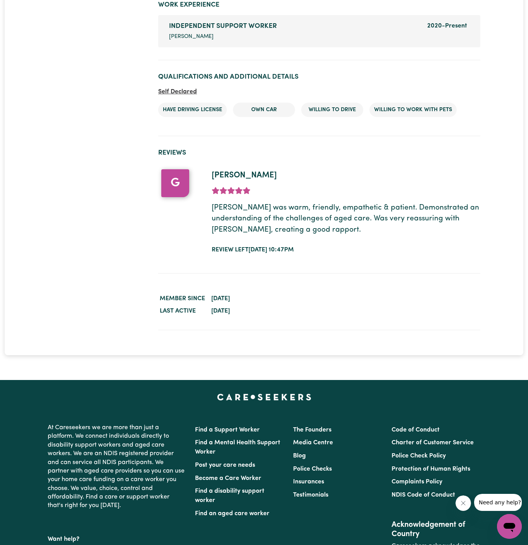
scroll to position [1088, 0]
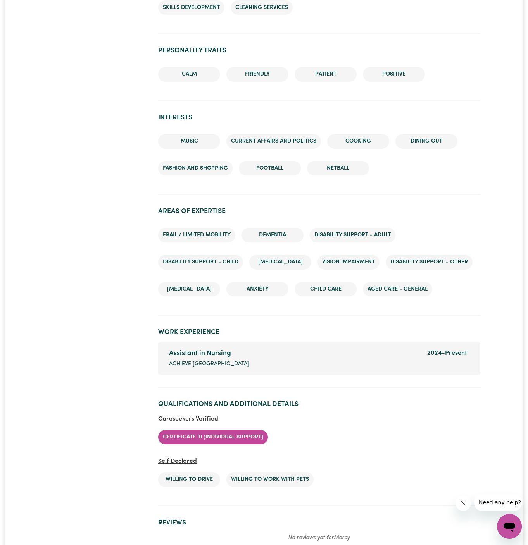
scroll to position [1017, 0]
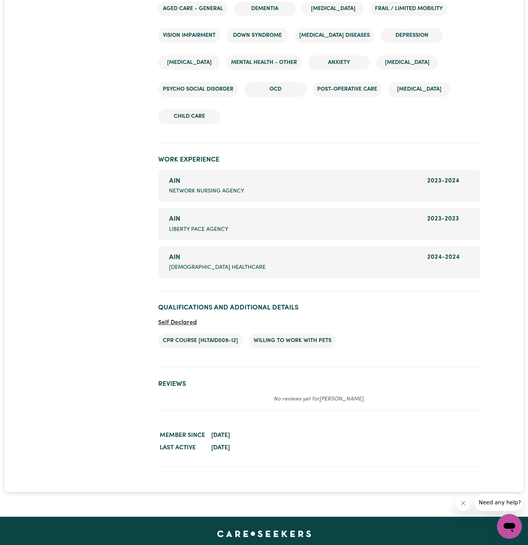
scroll to position [1189, 0]
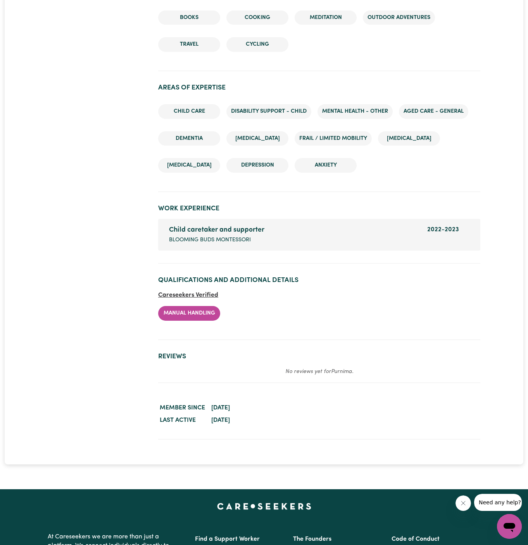
scroll to position [920, 0]
